Goal: Use online tool/utility: Utilize a website feature to perform a specific function

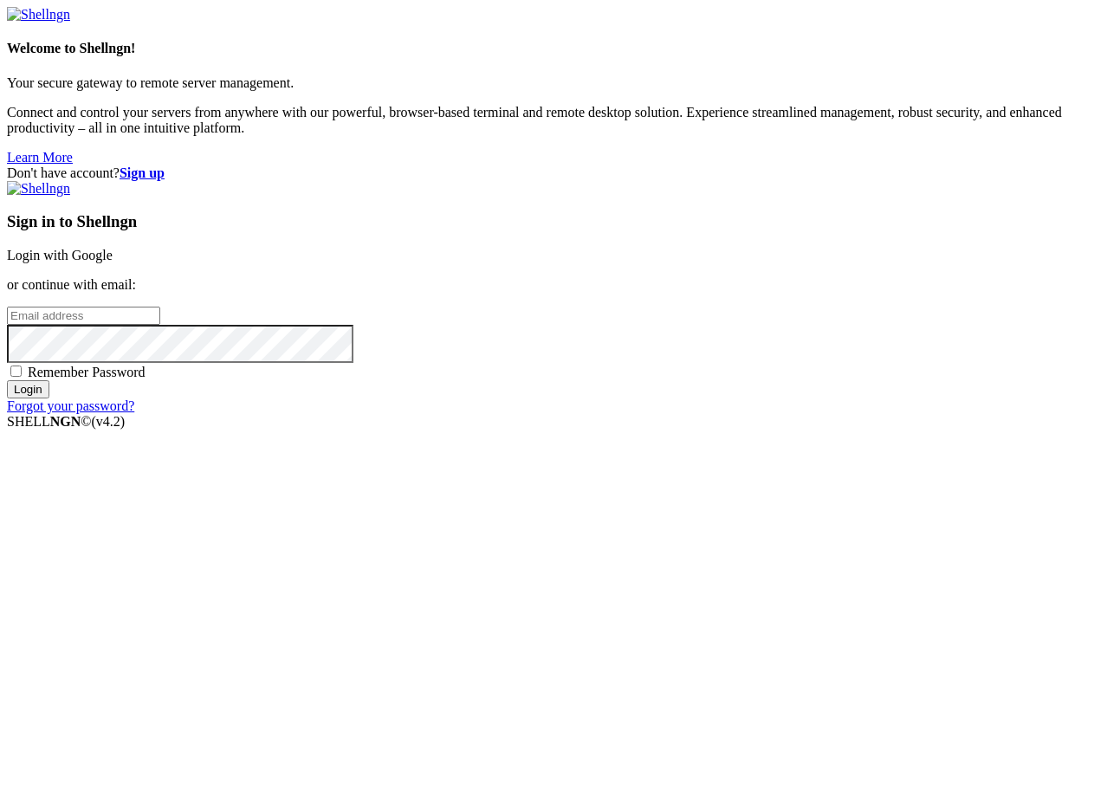
type input "[PERSON_NAME][EMAIL_ADDRESS][DOMAIN_NAME]"
click at [49, 398] on input "Login" at bounding box center [28, 389] width 42 height 18
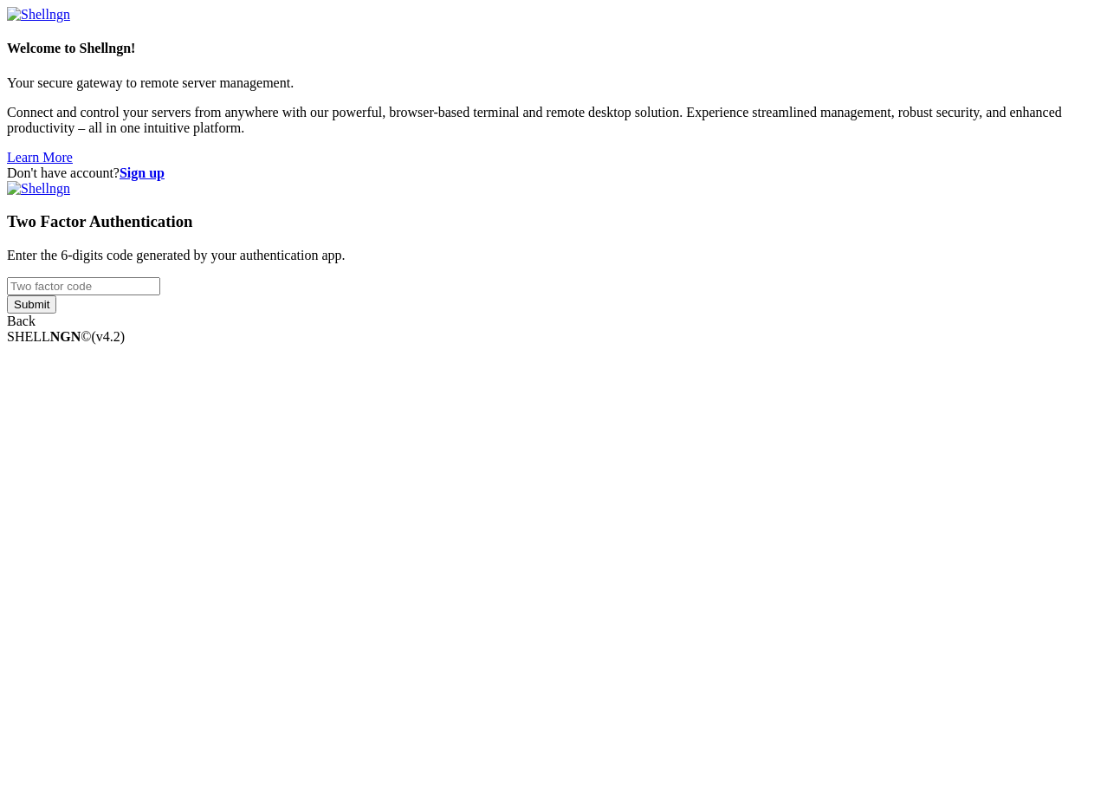
click at [160, 295] on input "number" at bounding box center [83, 286] width 153 height 18
type input "393965"
click at [7, 295] on input "Submit" at bounding box center [31, 304] width 49 height 18
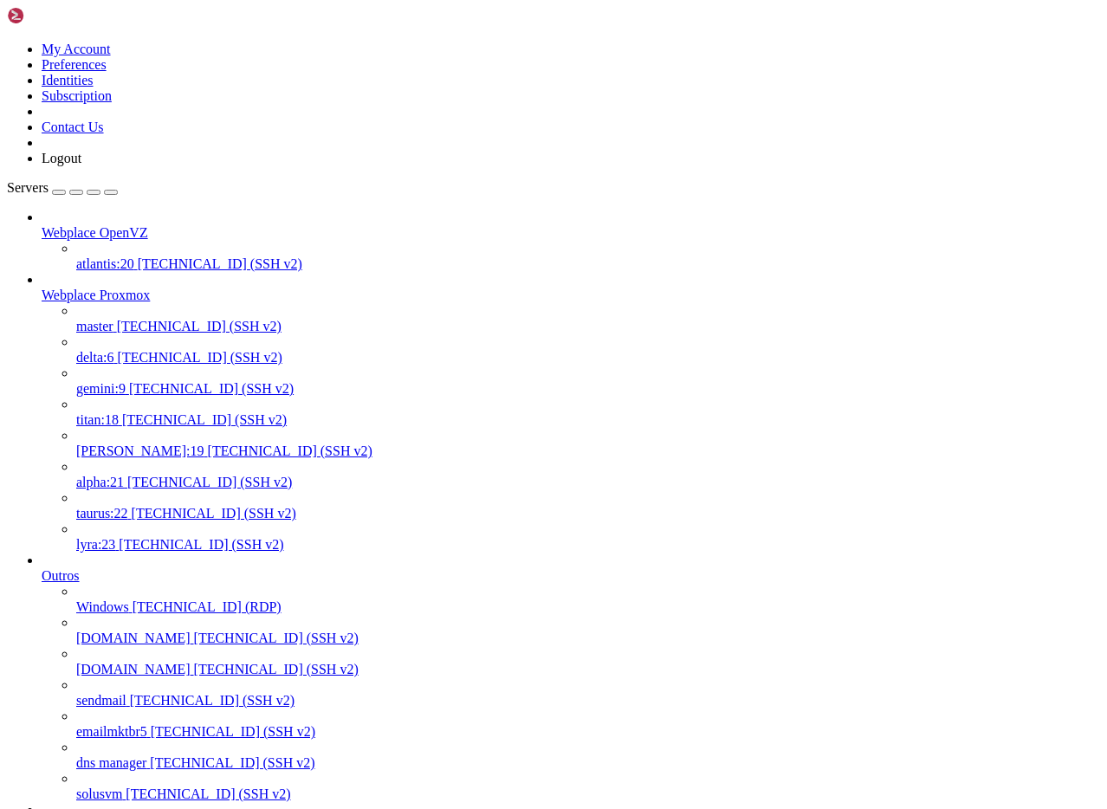
scroll to position [792, 0]
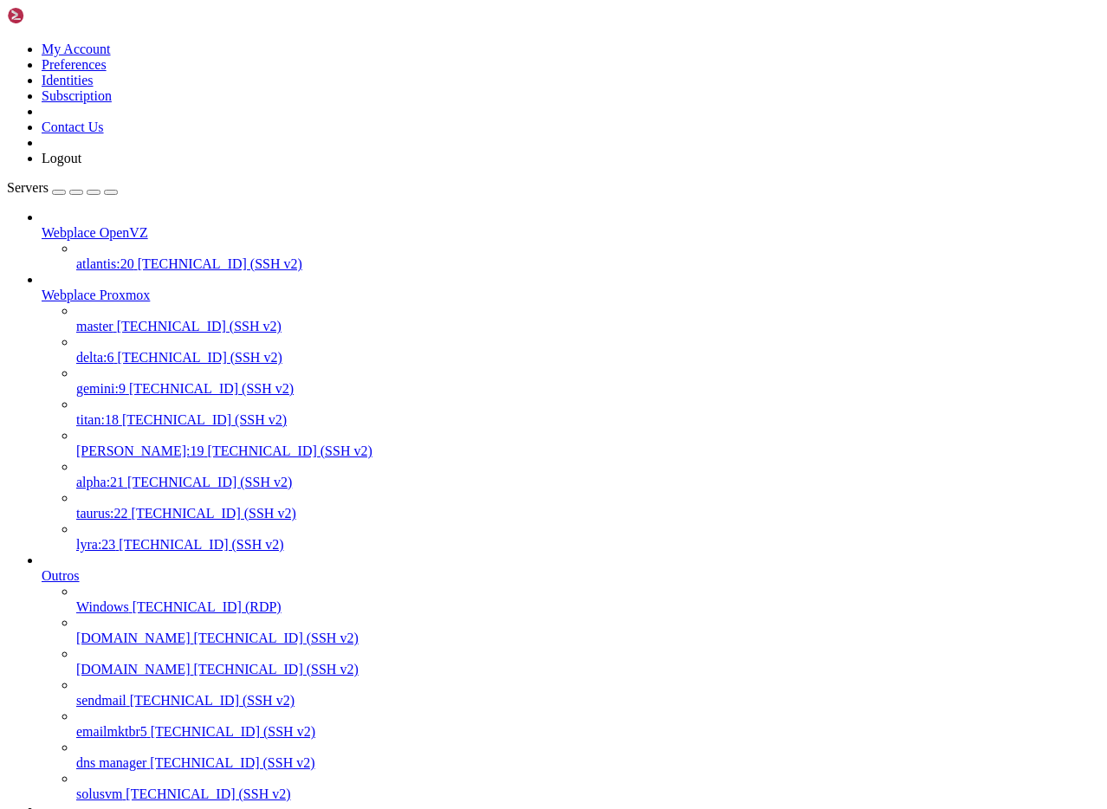
scroll to position [130, 0]
